Goal: Find specific page/section: Find specific page/section

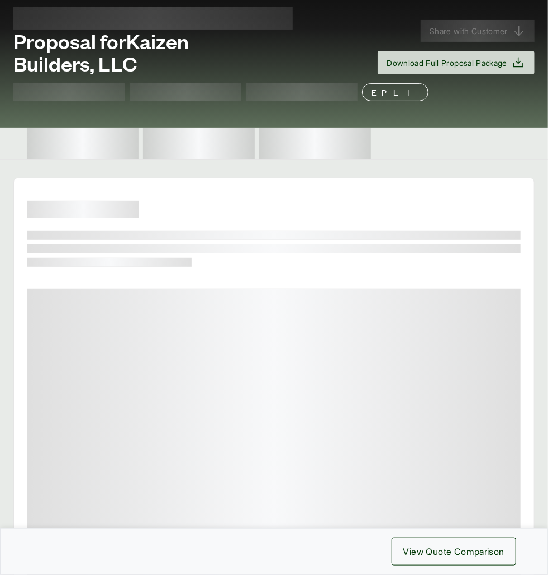
scroll to position [83, 0]
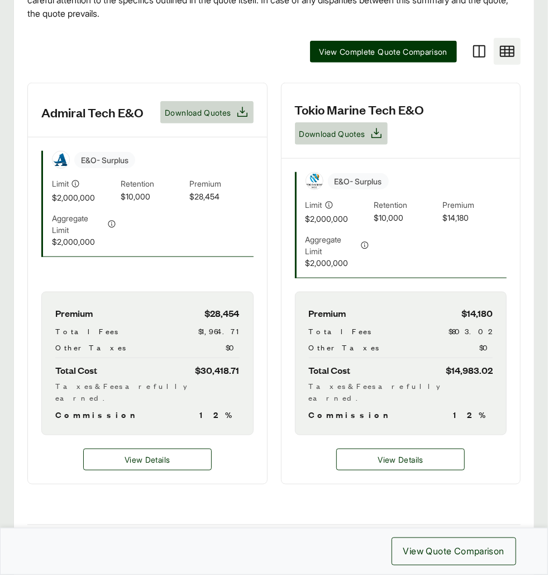
scroll to position [345, 0]
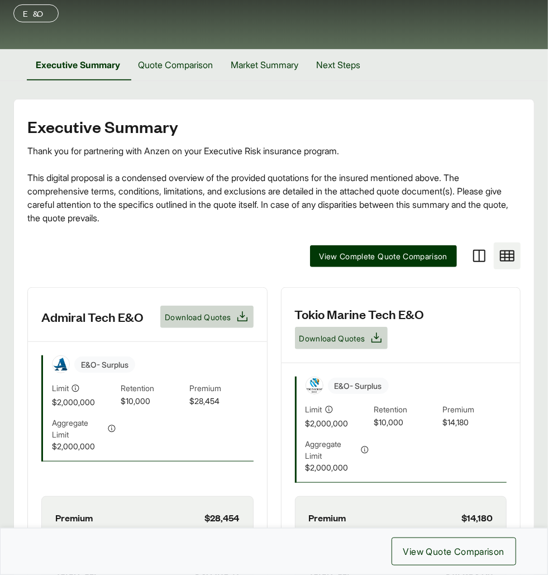
scroll to position [112, 0]
